Goal: Check status: Check status

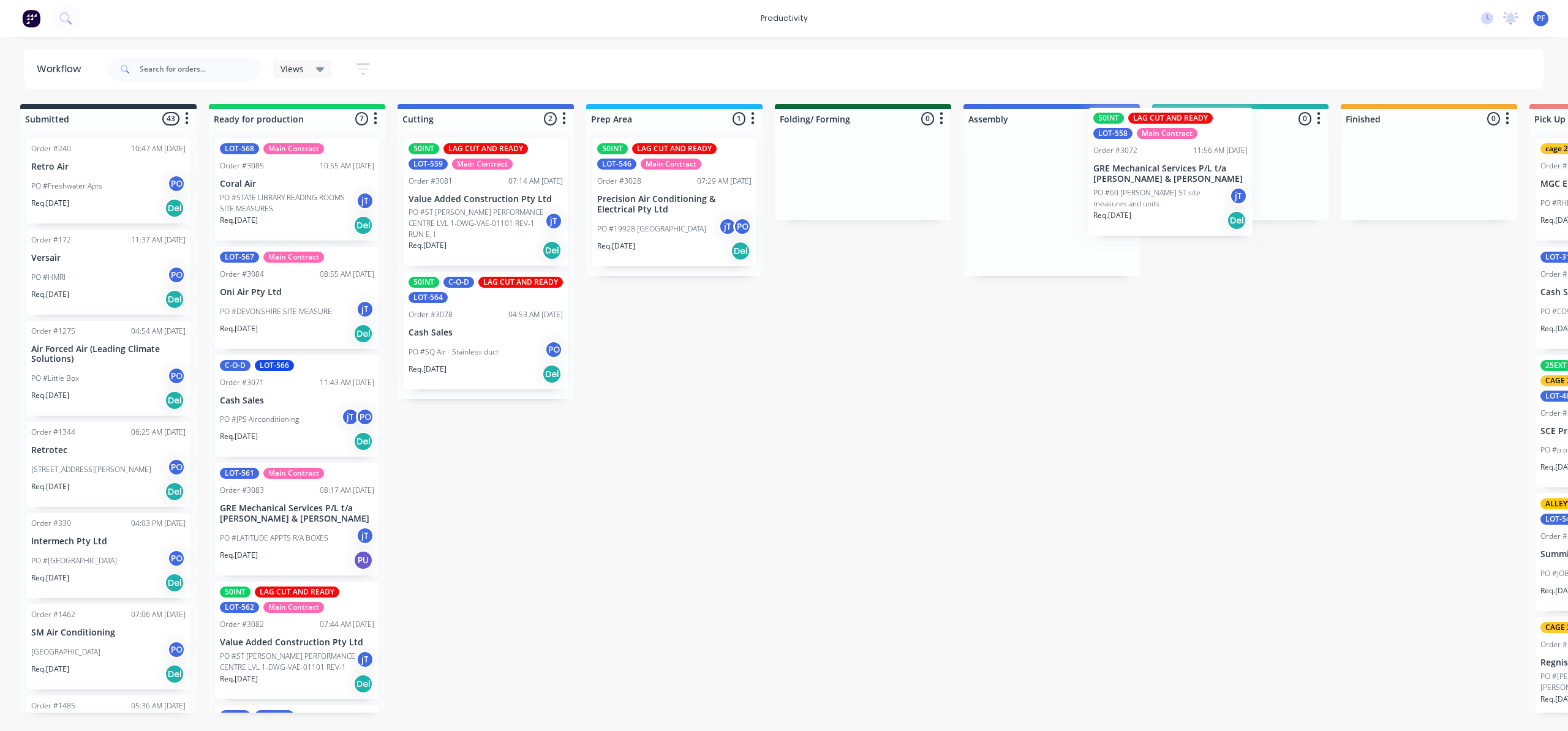
drag, startPoint x: 1071, startPoint y: 238, endPoint x: 1261, endPoint y: 189, distance: 196.2
click at [1261, 189] on div "Submitted 43 Order #240 10:47 AM [DATE] Retro Air PO #Freshwater Apts PO Req. […" at bounding box center [1183, 408] width 2398 height 608
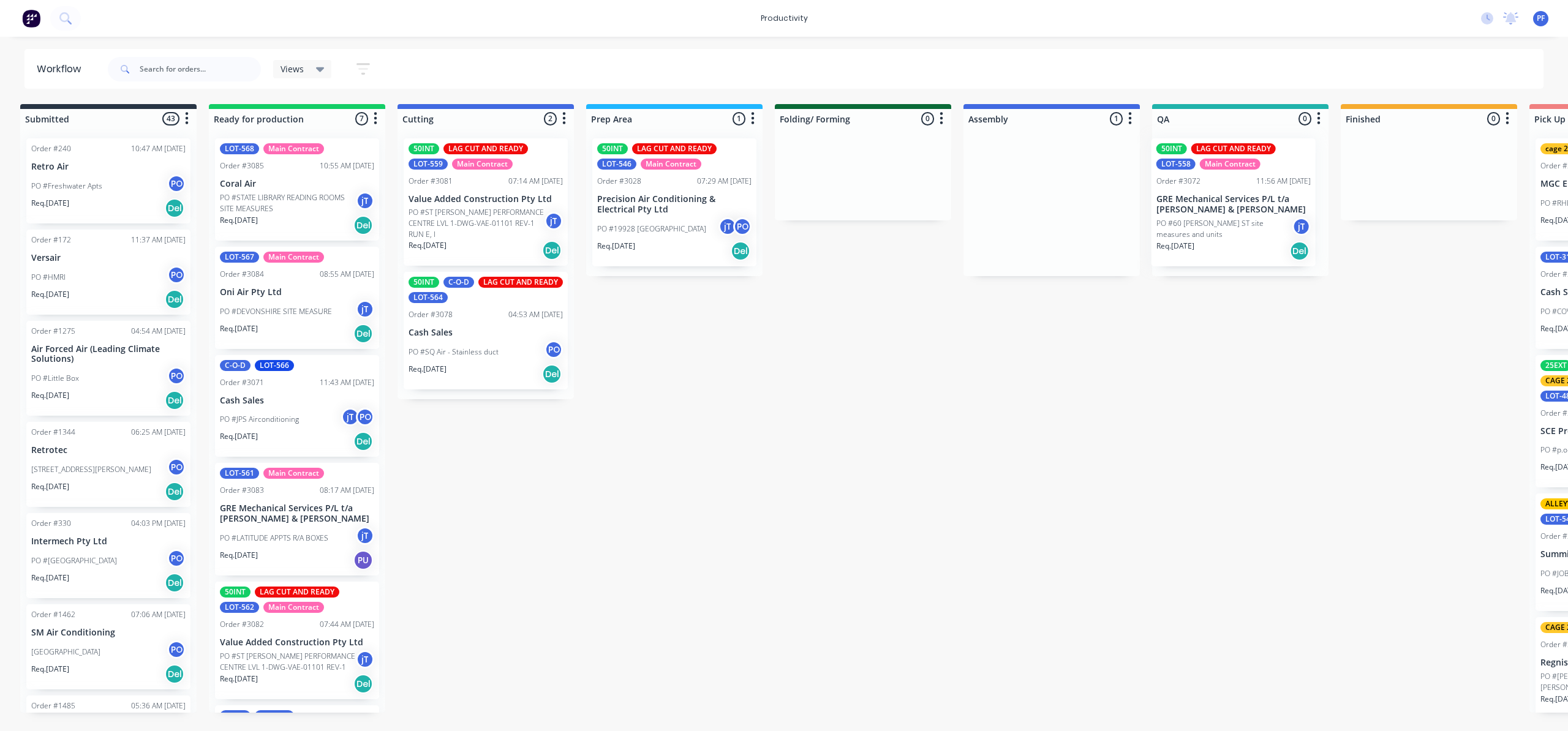
scroll to position [0, 13]
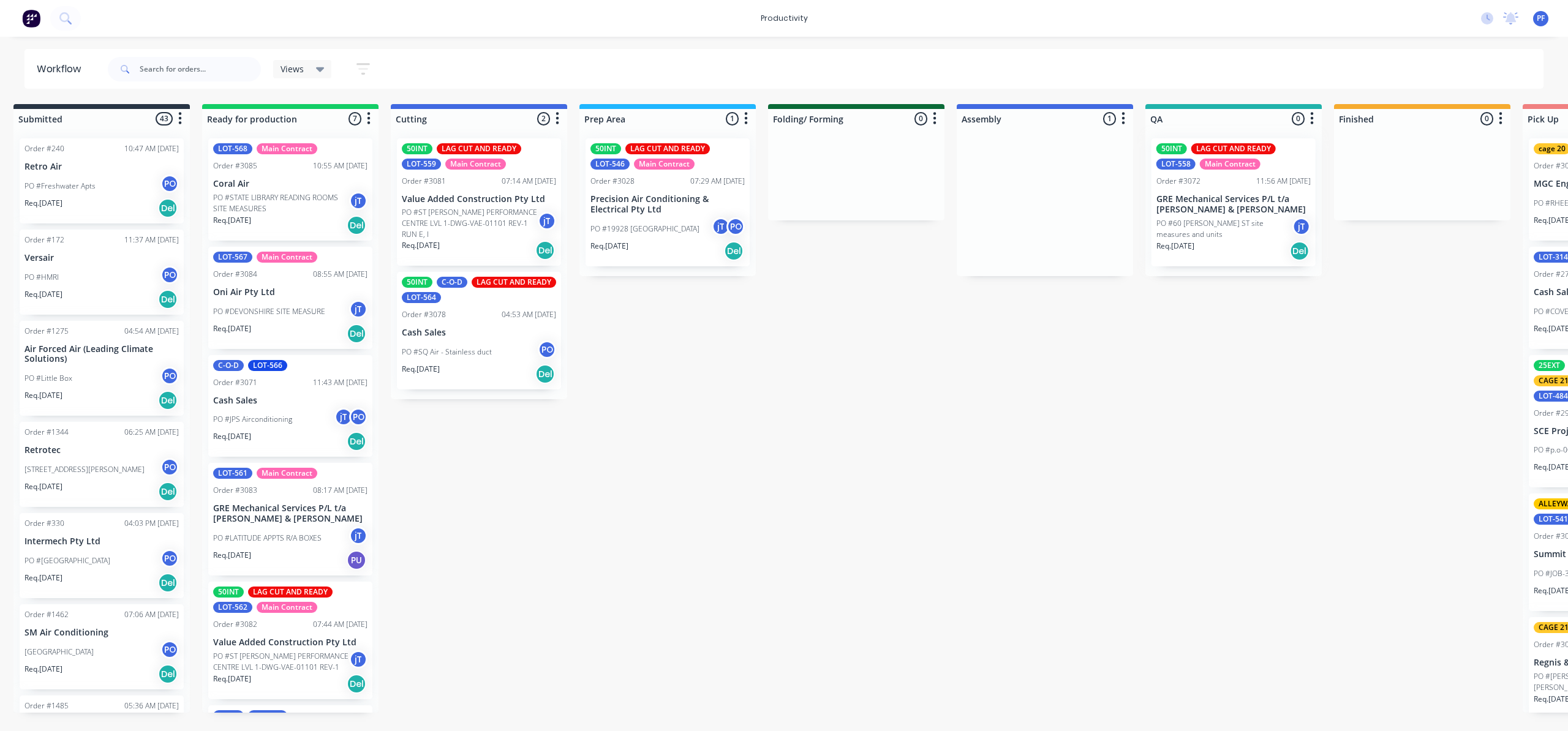
click at [1248, 197] on div at bounding box center [1233, 202] width 177 height 147
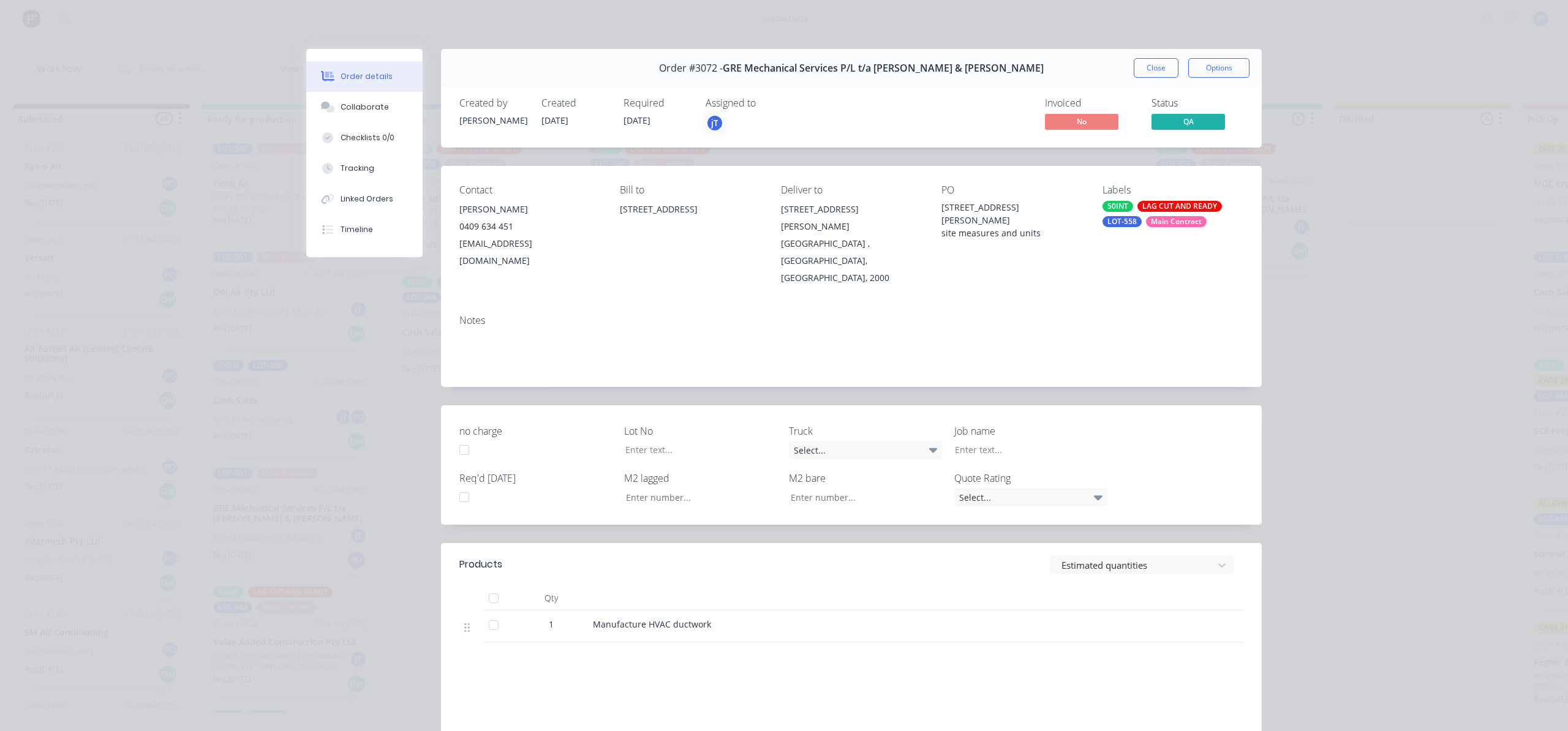
click at [1128, 221] on div "LOT-558" at bounding box center [1122, 221] width 39 height 11
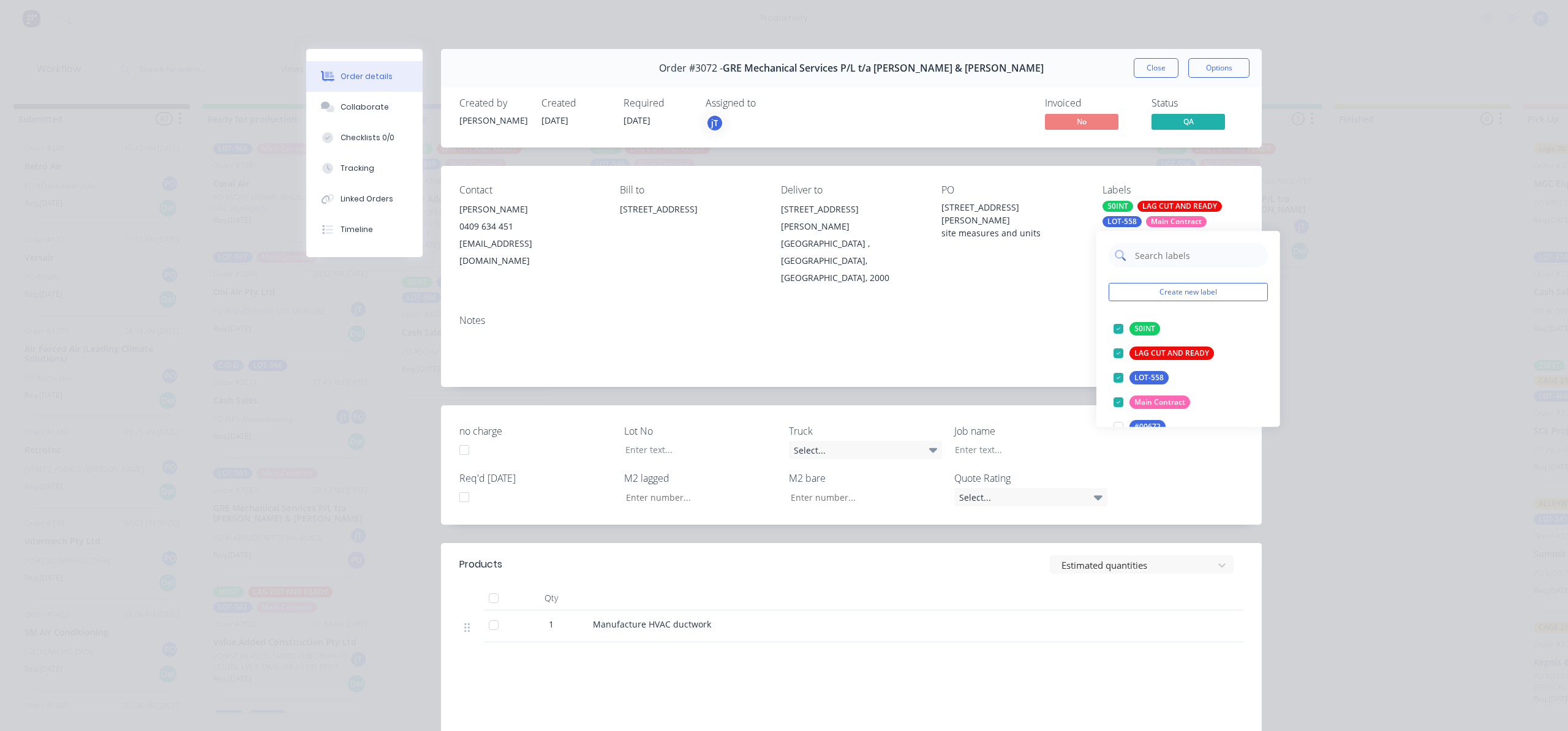
click at [1179, 257] on input "text" at bounding box center [1198, 255] width 128 height 25
click at [1122, 329] on div at bounding box center [1118, 329] width 25 height 25
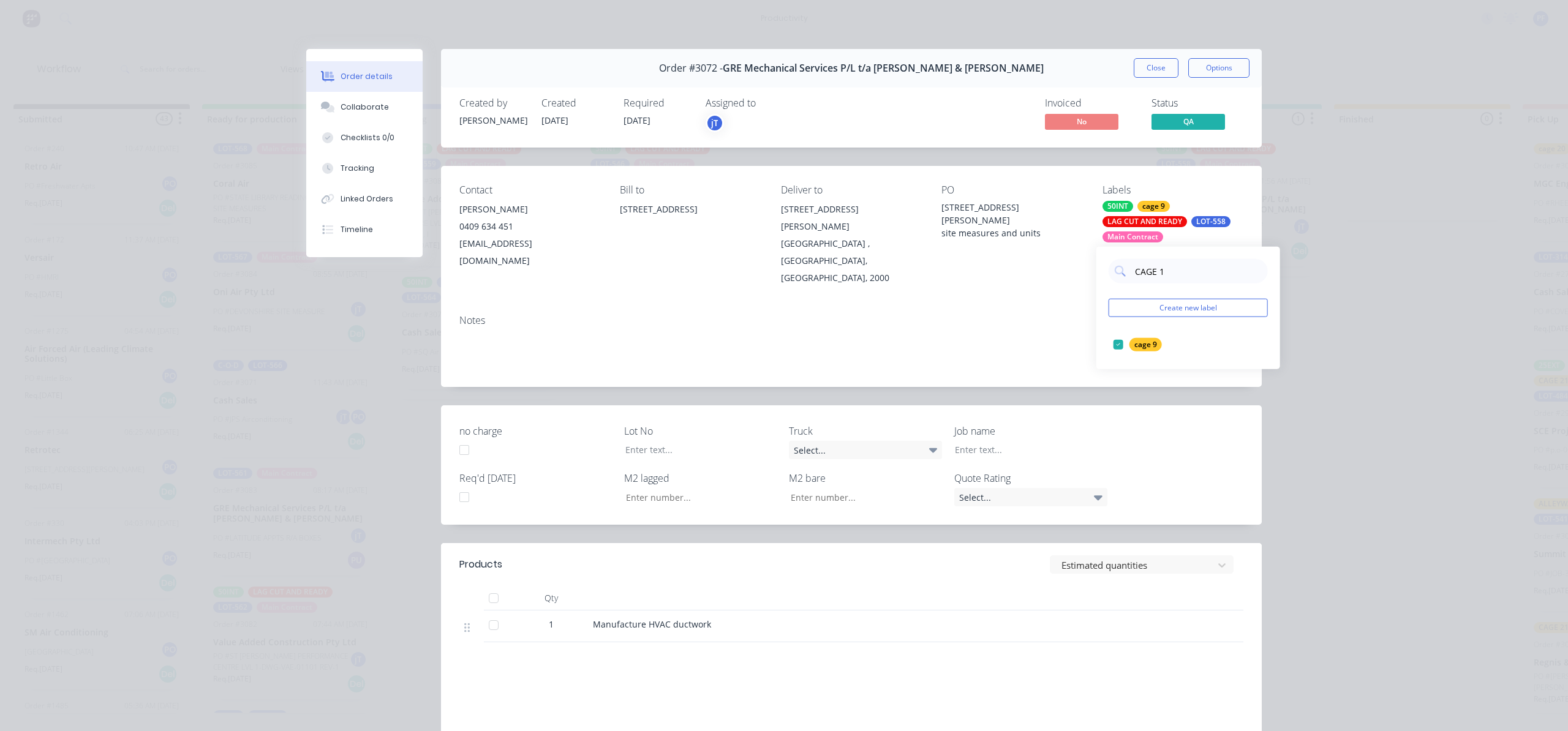
type input "CAGE 19"
click at [1118, 343] on div at bounding box center [1118, 345] width 25 height 25
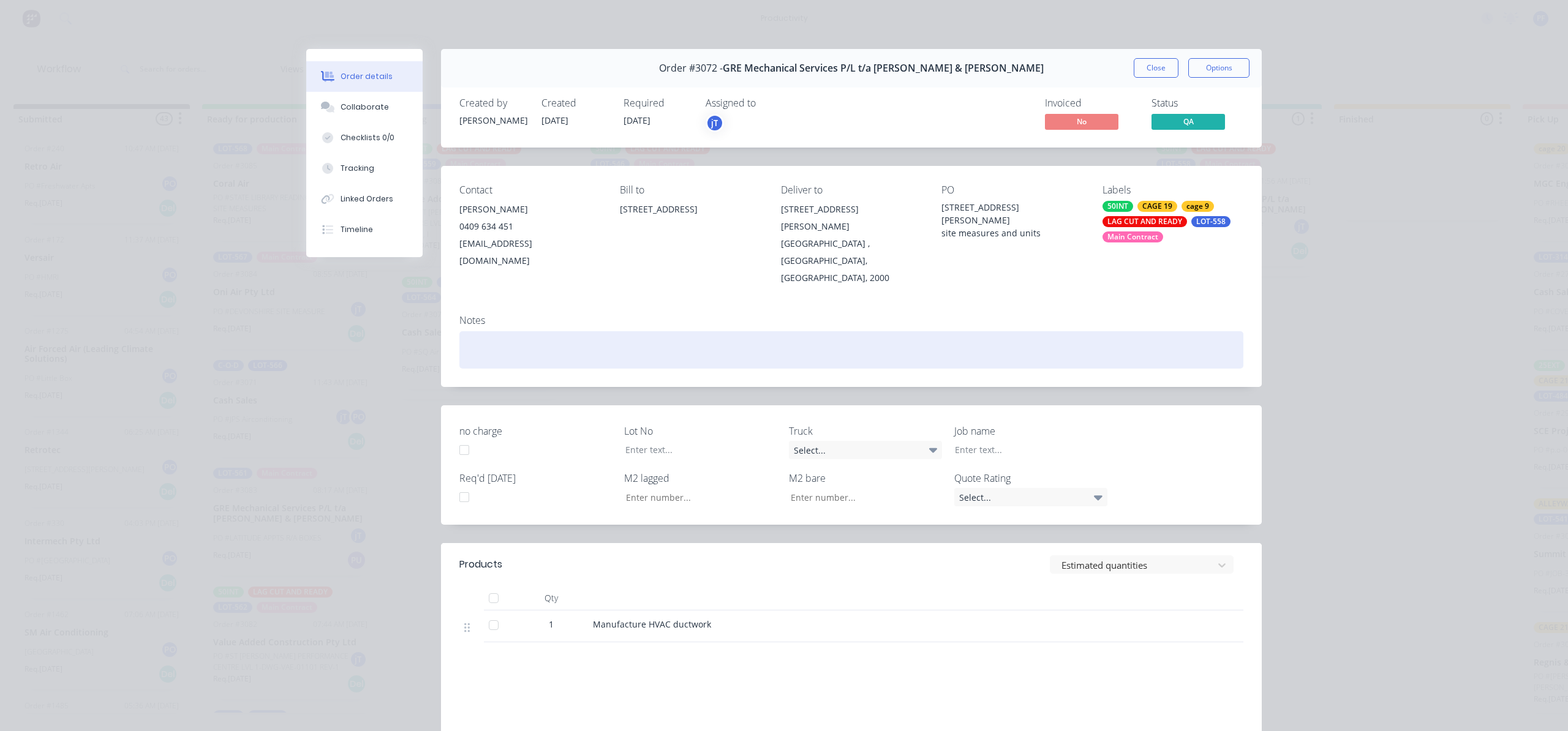
drag, startPoint x: 1047, startPoint y: 320, endPoint x: 1052, endPoint y: 311, distance: 10.3
click at [1049, 331] on div at bounding box center [851, 350] width 784 height 37
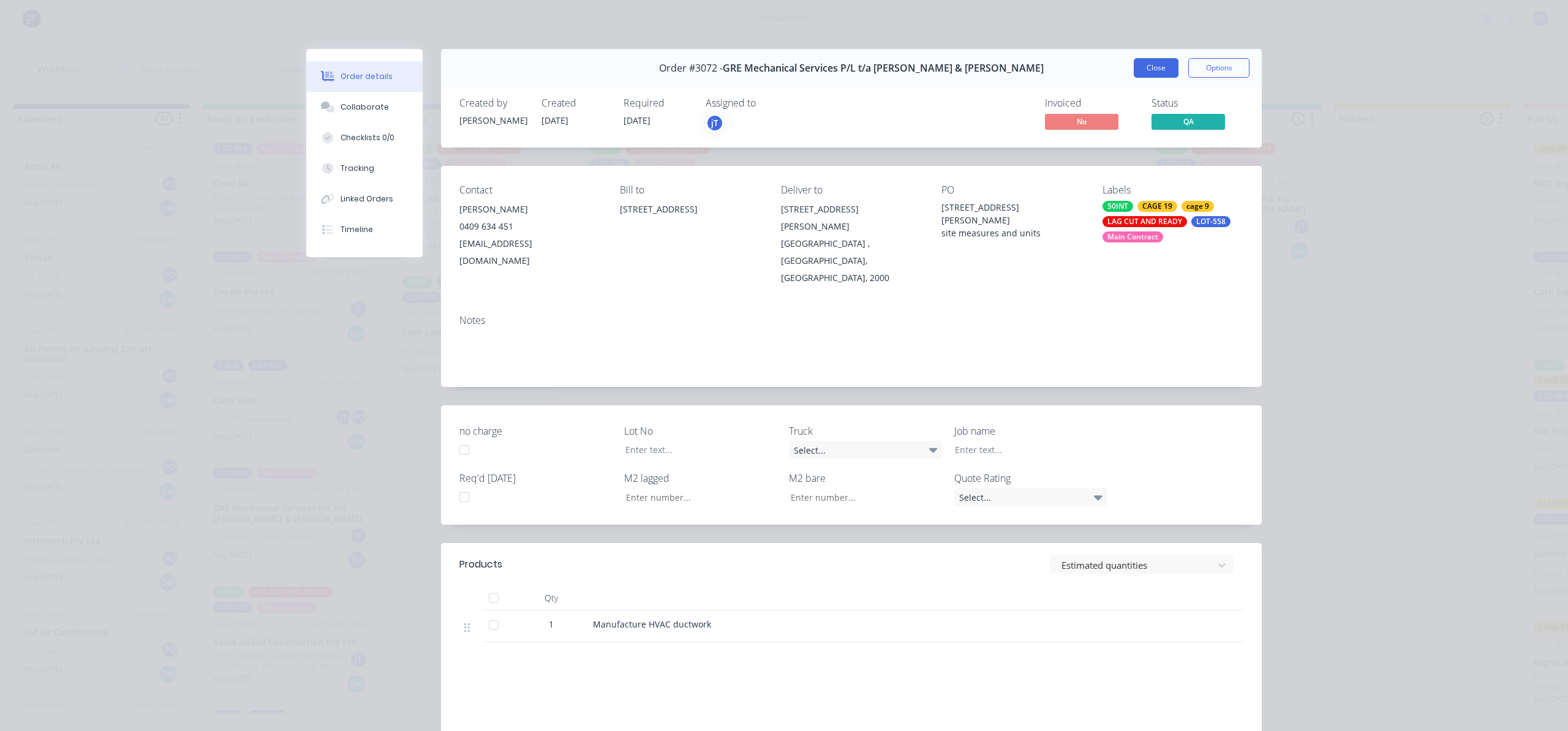
click at [1145, 73] on button "Close" at bounding box center [1156, 67] width 45 height 19
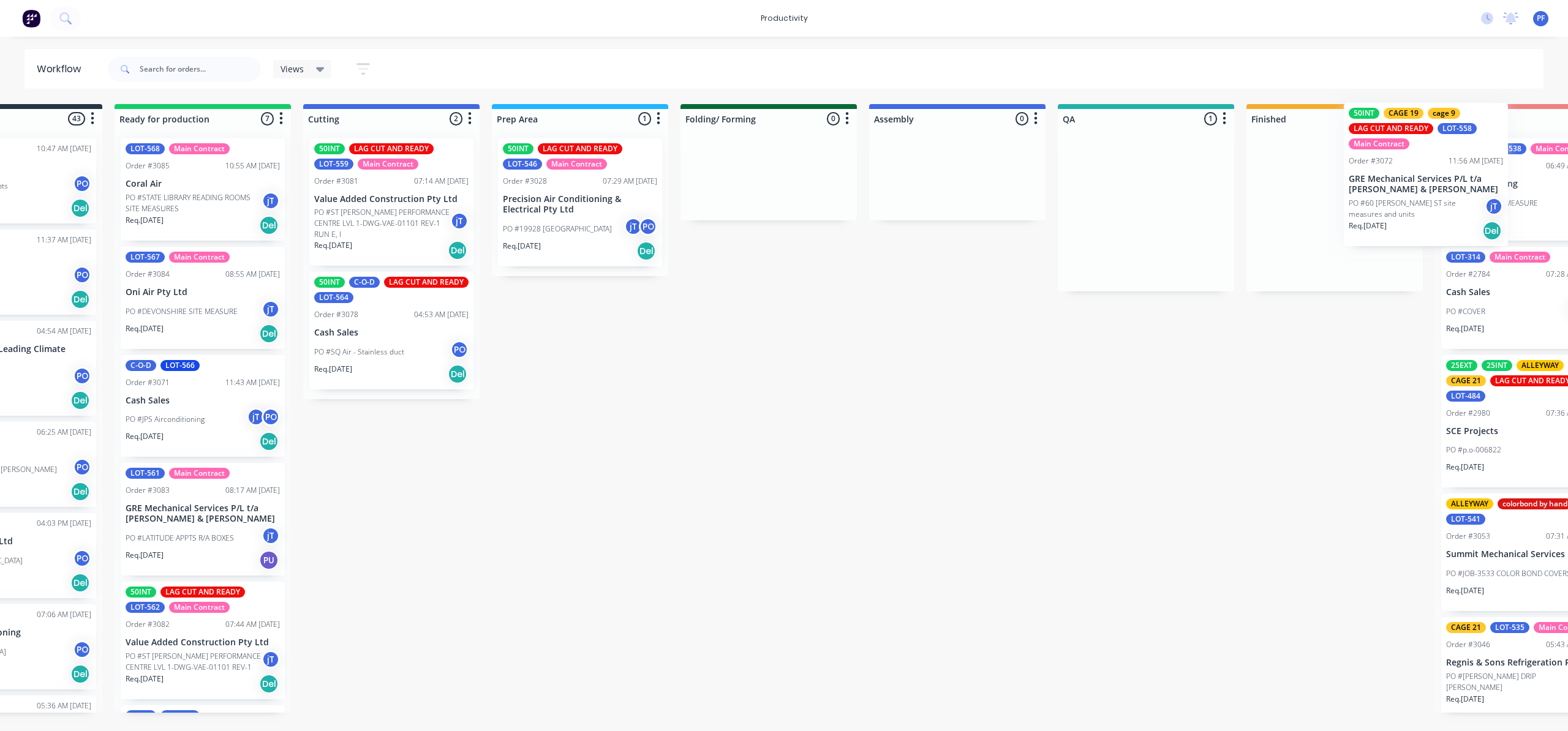
scroll to position [0, 127]
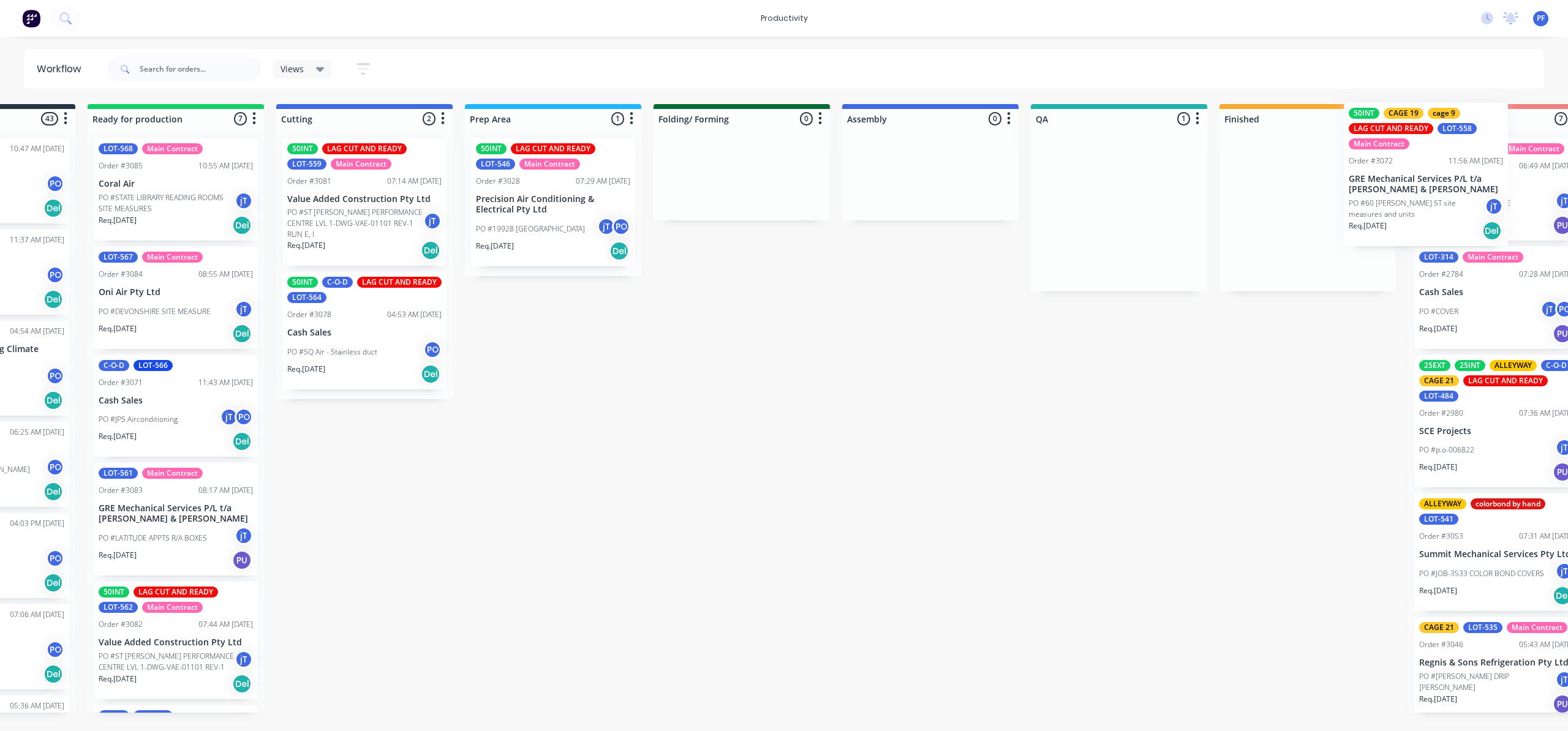
drag, startPoint x: 1197, startPoint y: 207, endPoint x: 1287, endPoint y: 173, distance: 96.2
click at [1289, 175] on div "Submitted 43 Order #240 10:47 AM [DATE] Retro Air PO #Freshwater Apts PO Req. […" at bounding box center [1062, 408] width 2398 height 608
